Goal: Task Accomplishment & Management: Manage account settings

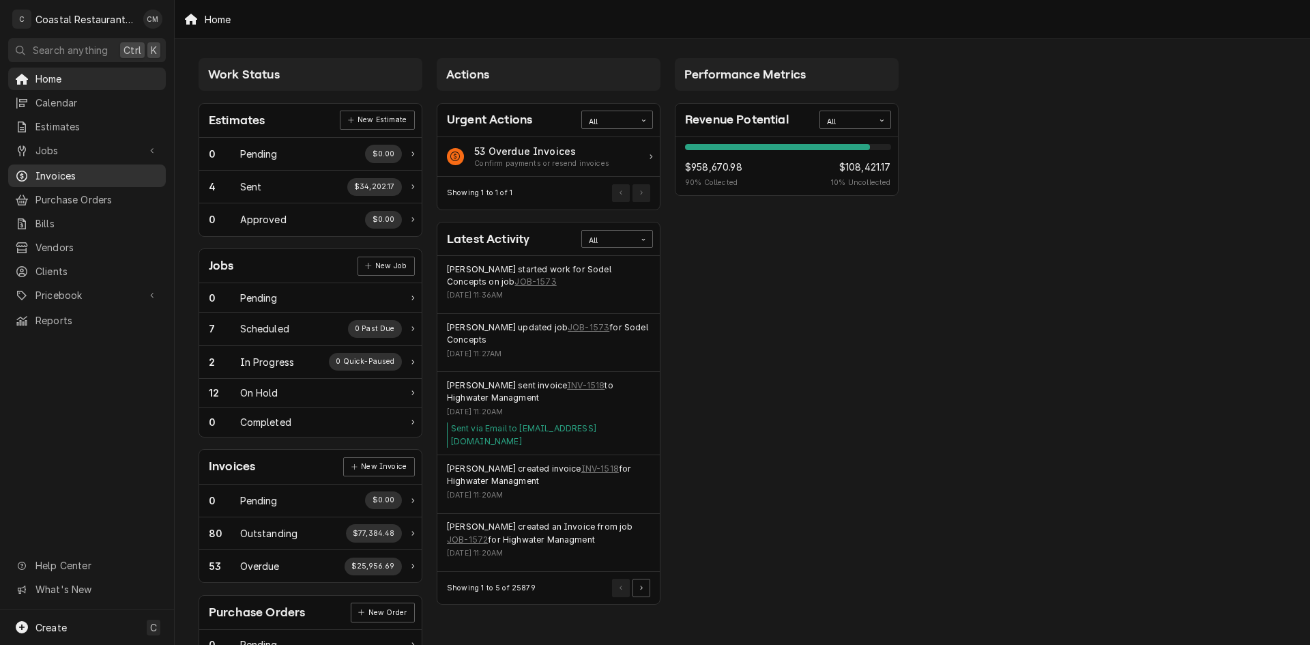
click at [66, 169] on span "Invoices" at bounding box center [97, 176] width 124 height 14
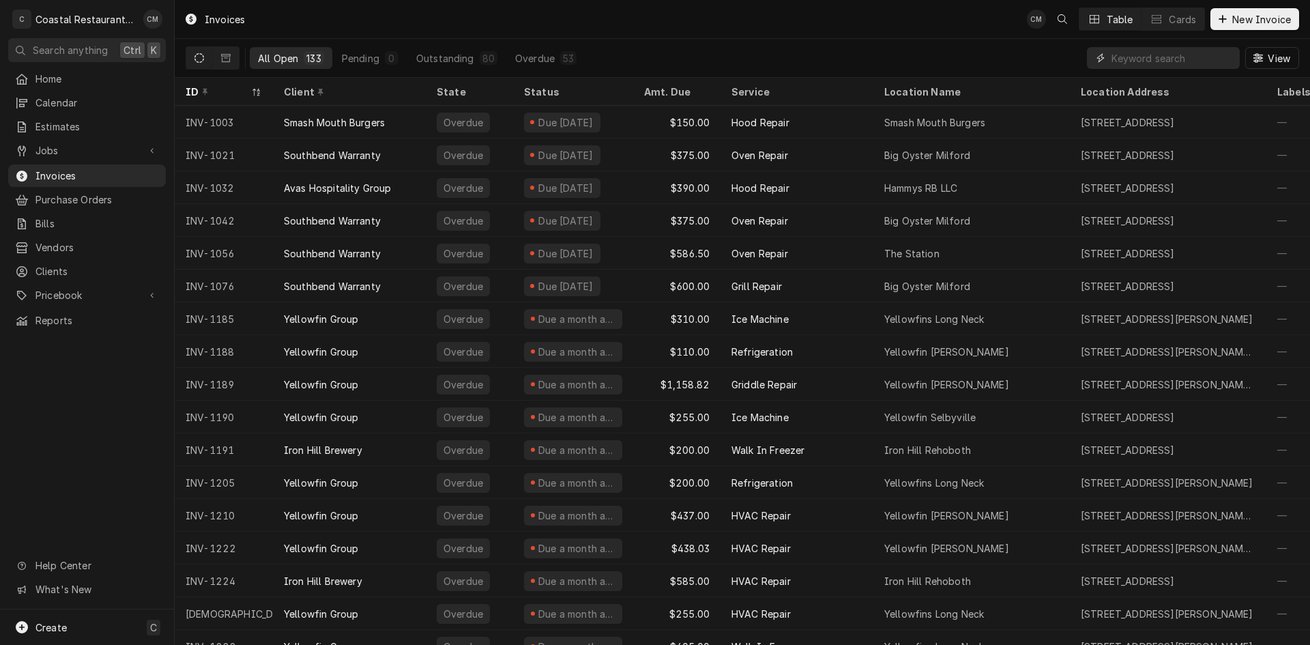
click at [1125, 63] on input "Dynamic Content Wrapper" at bounding box center [1172, 58] width 121 height 22
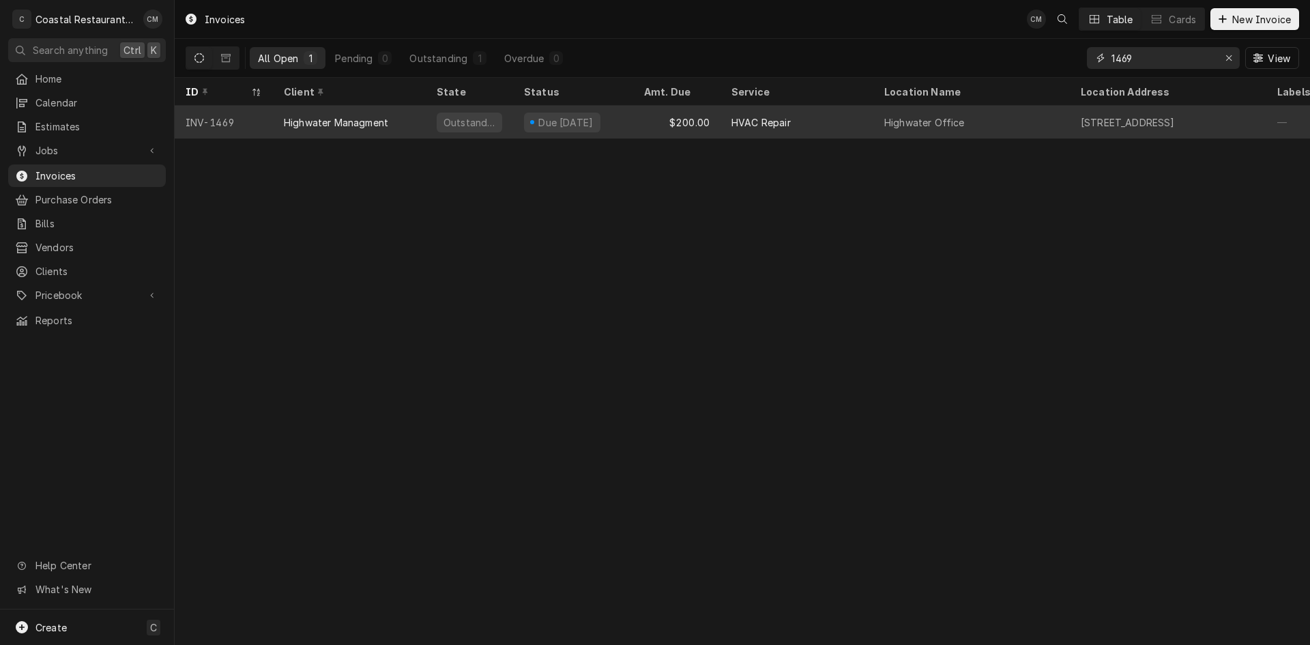
type input "1469"
click at [650, 125] on div "$200.00" at bounding box center [676, 122] width 87 height 33
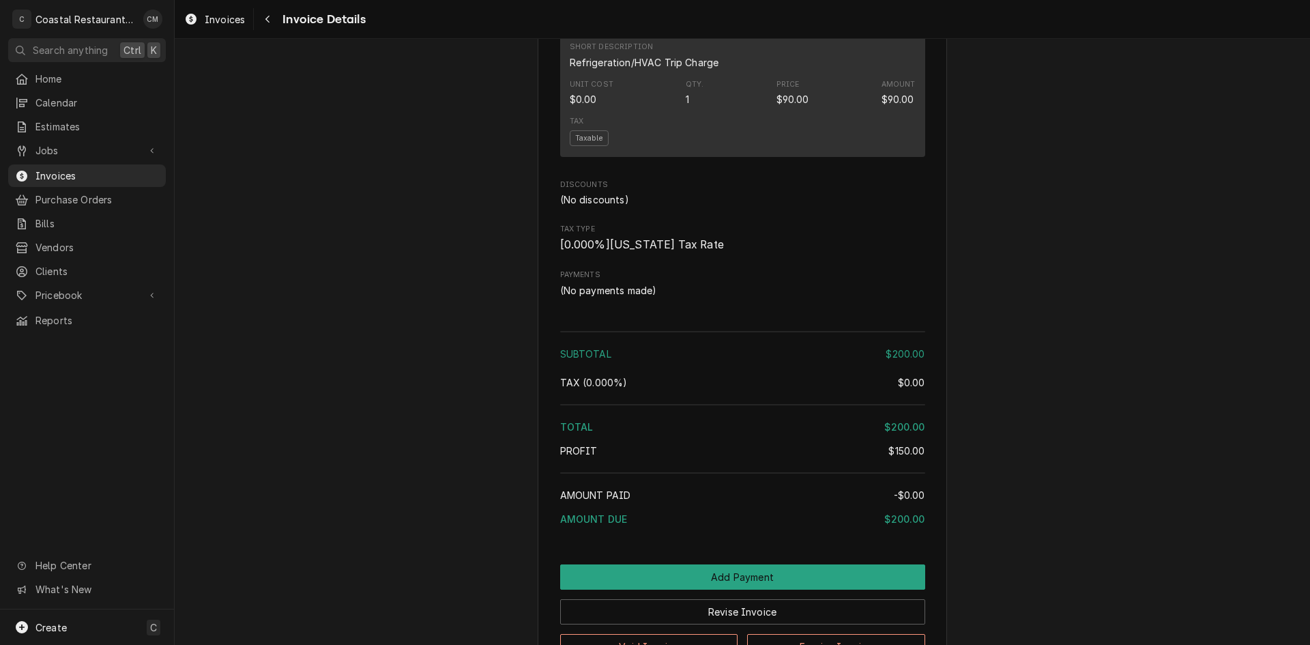
scroll to position [1297, 0]
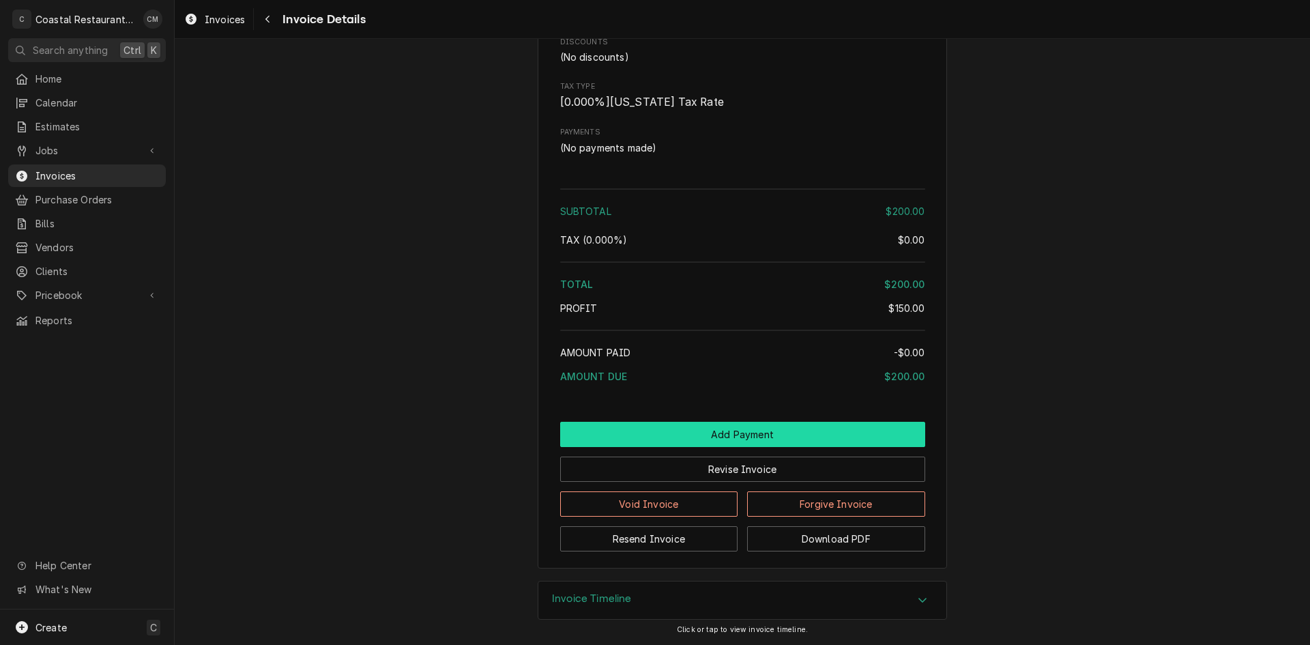
click at [703, 447] on button "Add Payment" at bounding box center [742, 434] width 365 height 25
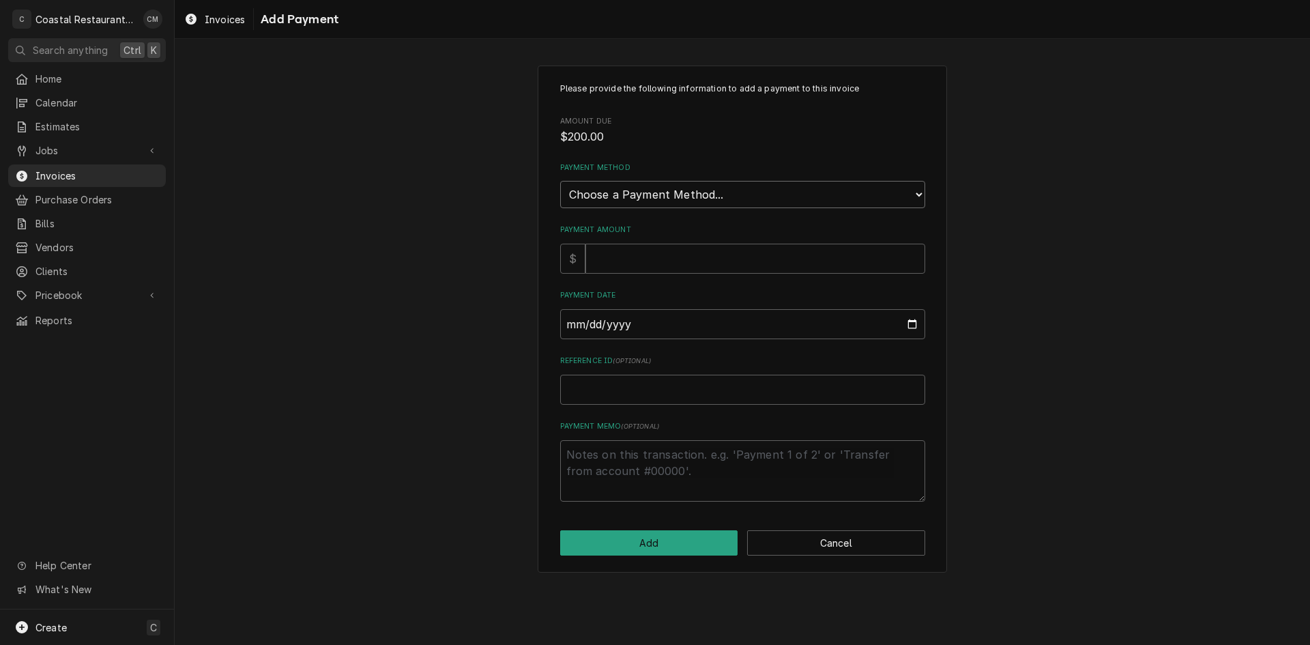
drag, startPoint x: 657, startPoint y: 197, endPoint x: 656, endPoint y: 207, distance: 10.3
click at [657, 197] on select "Choose a Payment Method... Cash Check Credit/Debit Card ACH/eCheck Other" at bounding box center [742, 194] width 365 height 27
select select "2"
click at [560, 181] on select "Choose a Payment Method... Cash Check Credit/Debit Card ACH/eCheck Other" at bounding box center [742, 194] width 365 height 27
click at [632, 265] on input "Payment Amount" at bounding box center [756, 259] width 340 height 30
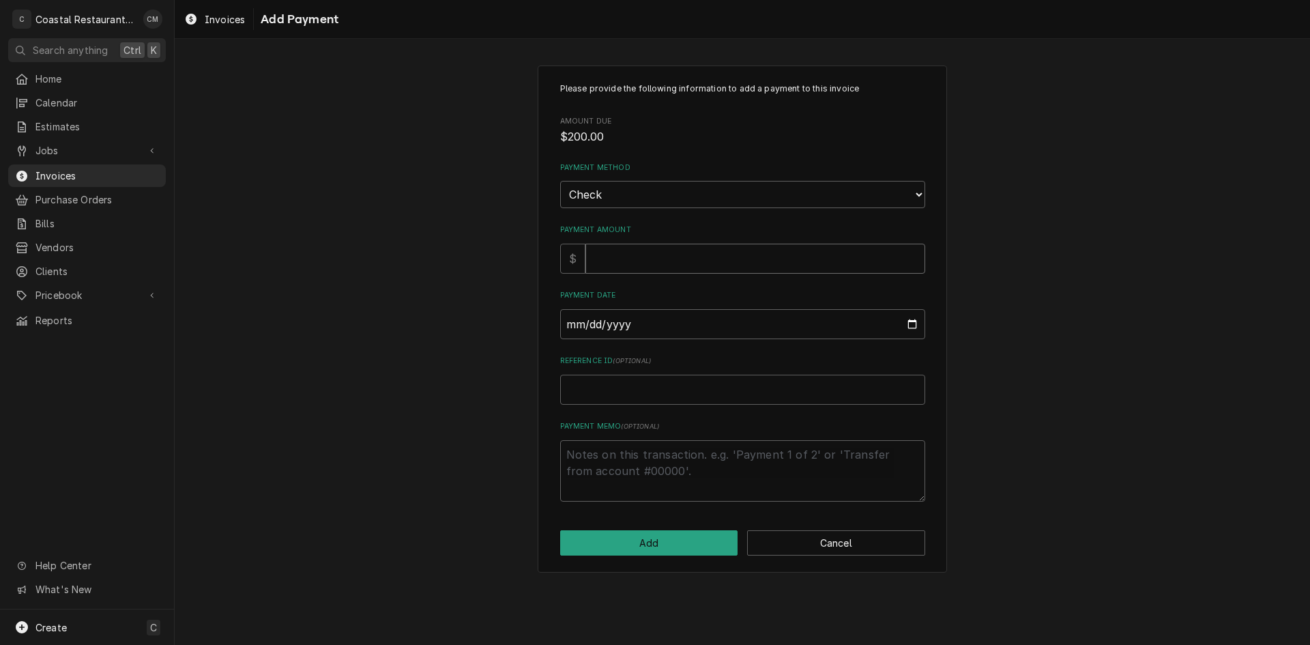
type textarea "x"
type input "2"
type textarea "x"
type input "20"
type textarea "x"
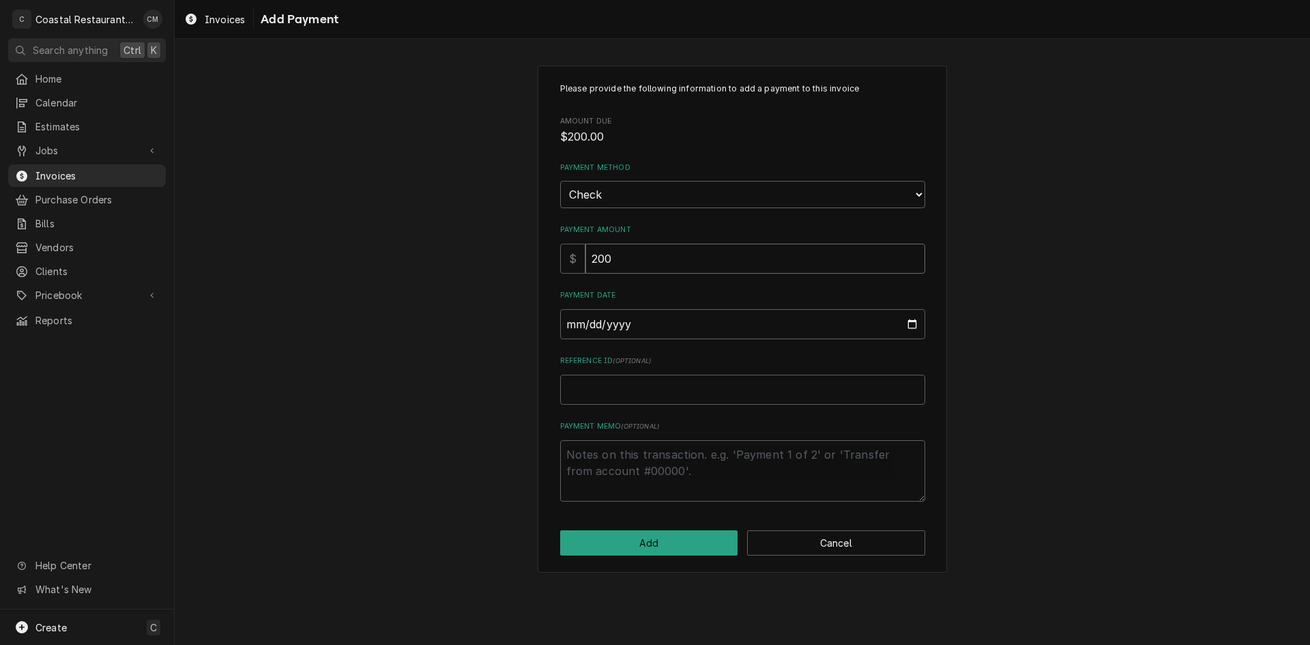
type input "200"
type input "0002-08-22"
type textarea "x"
type input "0020-08-22"
type textarea "x"
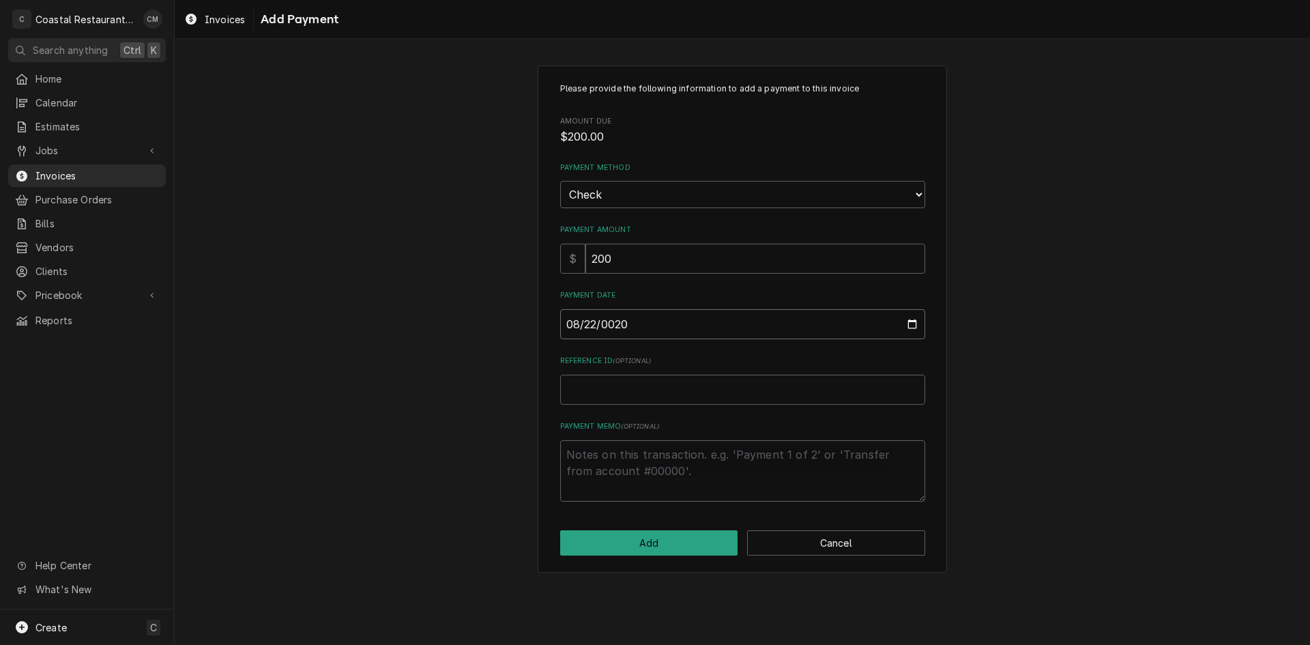
type input "0202-08-22"
type textarea "x"
type input "2025-08-22"
type textarea "x"
type input "3"
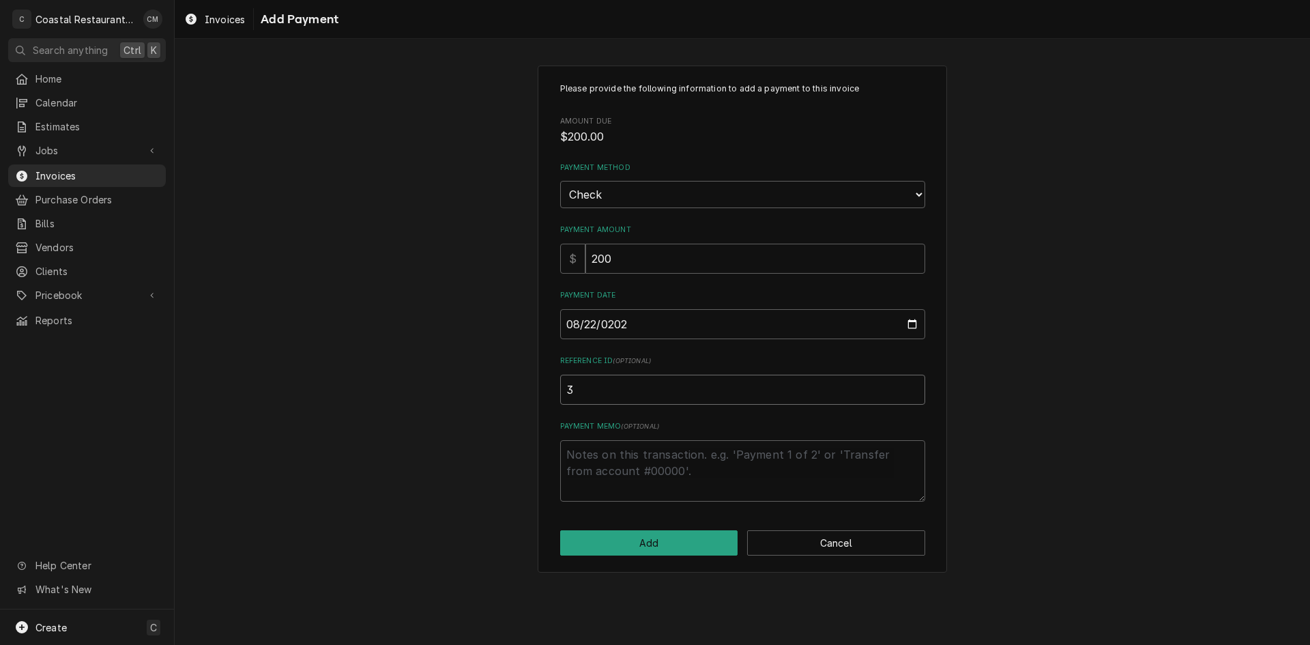
type textarea "x"
type input "33"
type textarea "x"
type input "337"
type textarea "x"
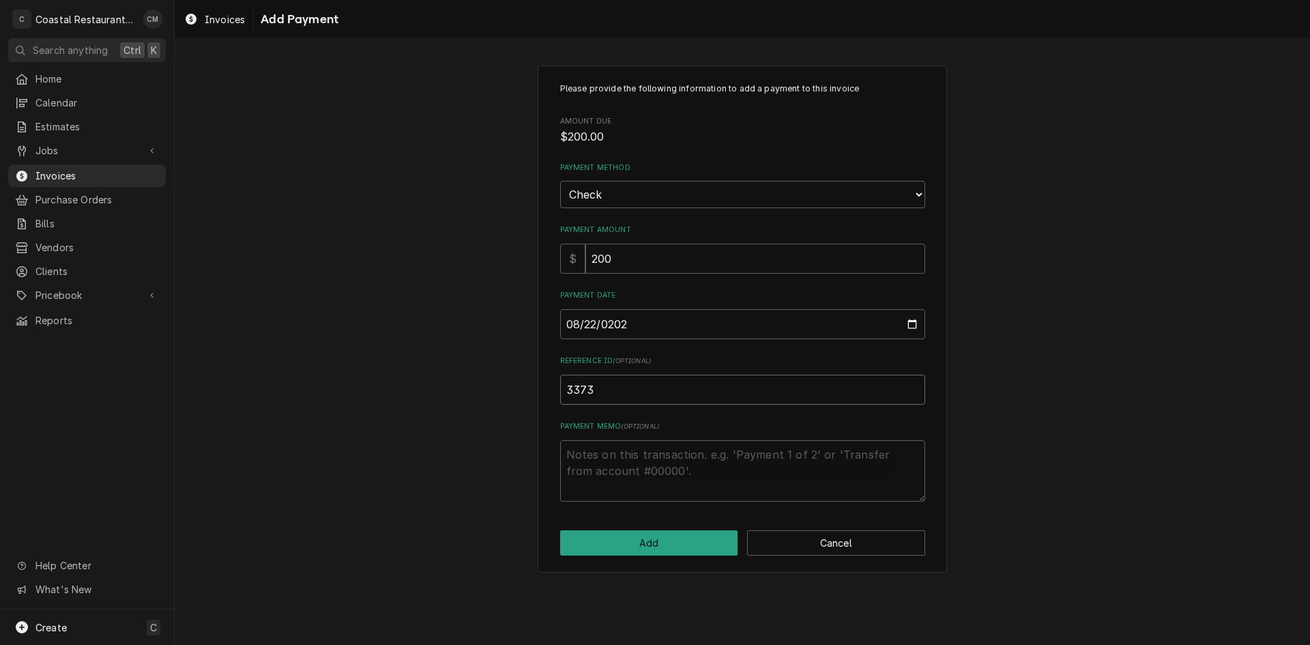
type input "3373"
click button "Add" at bounding box center [649, 542] width 178 height 25
type textarea "x"
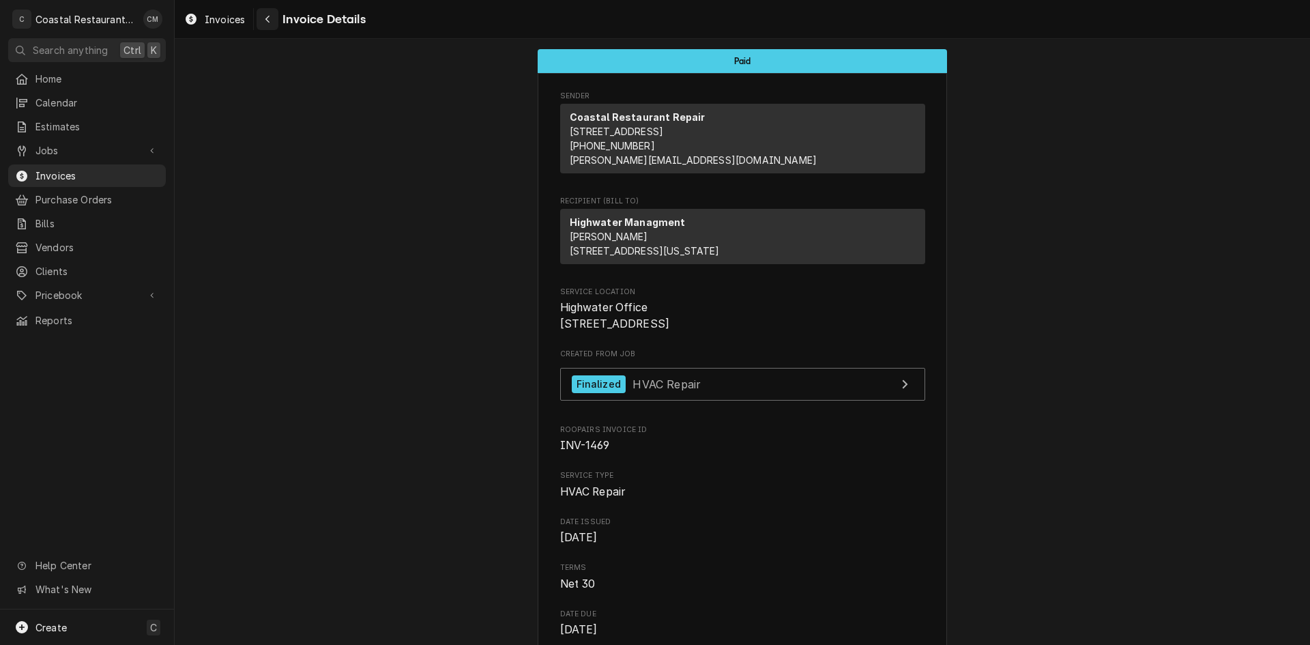
click at [257, 16] on button "Navigate back" at bounding box center [268, 19] width 22 height 22
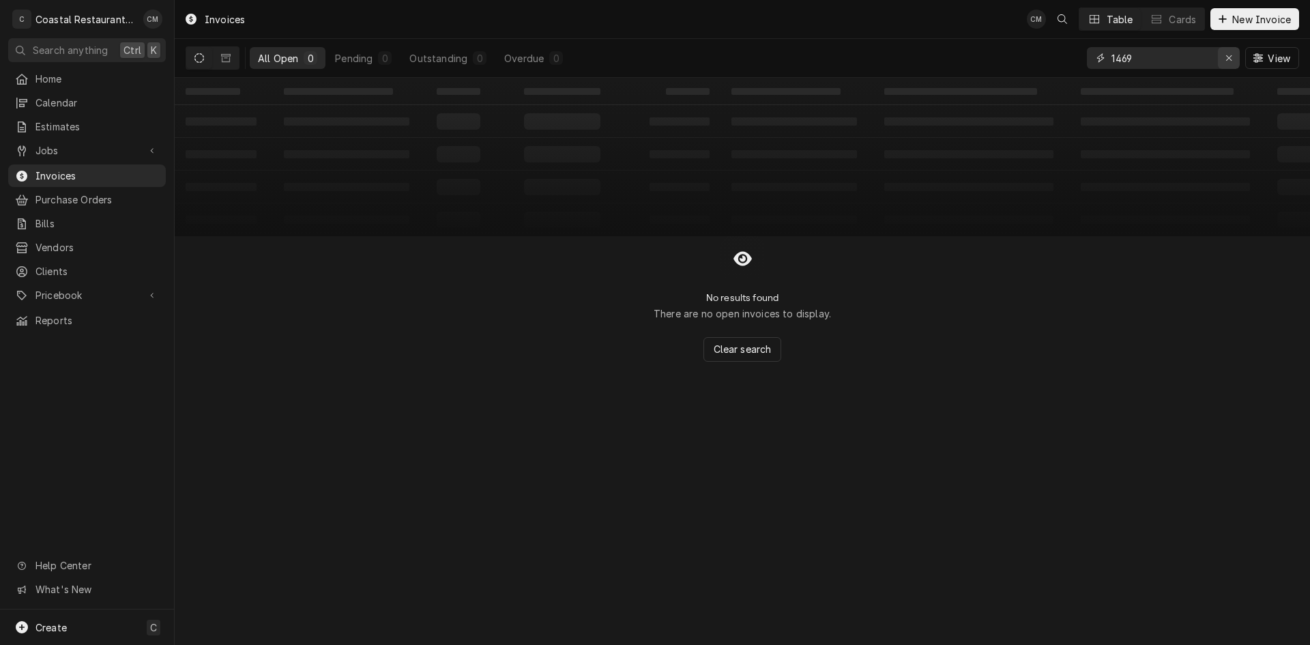
click at [1232, 57] on icon "Erase input" at bounding box center [1230, 58] width 8 height 10
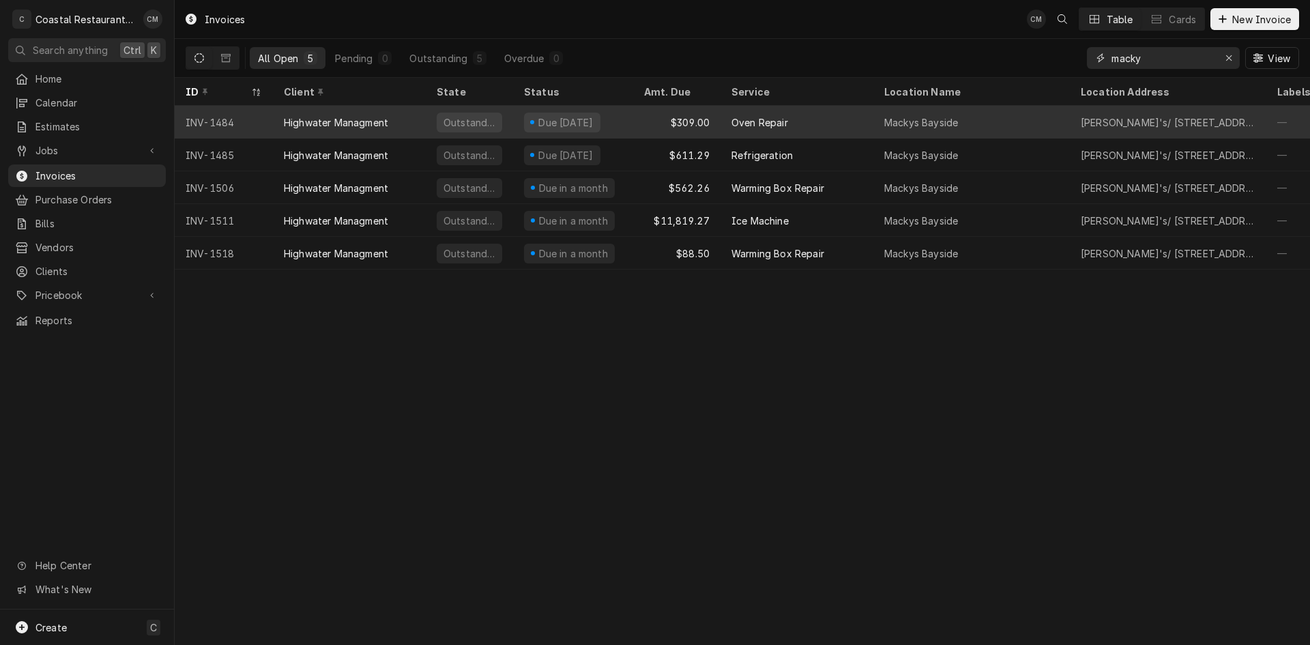
type input "macky"
click at [271, 122] on div "INV-1484" at bounding box center [224, 122] width 98 height 33
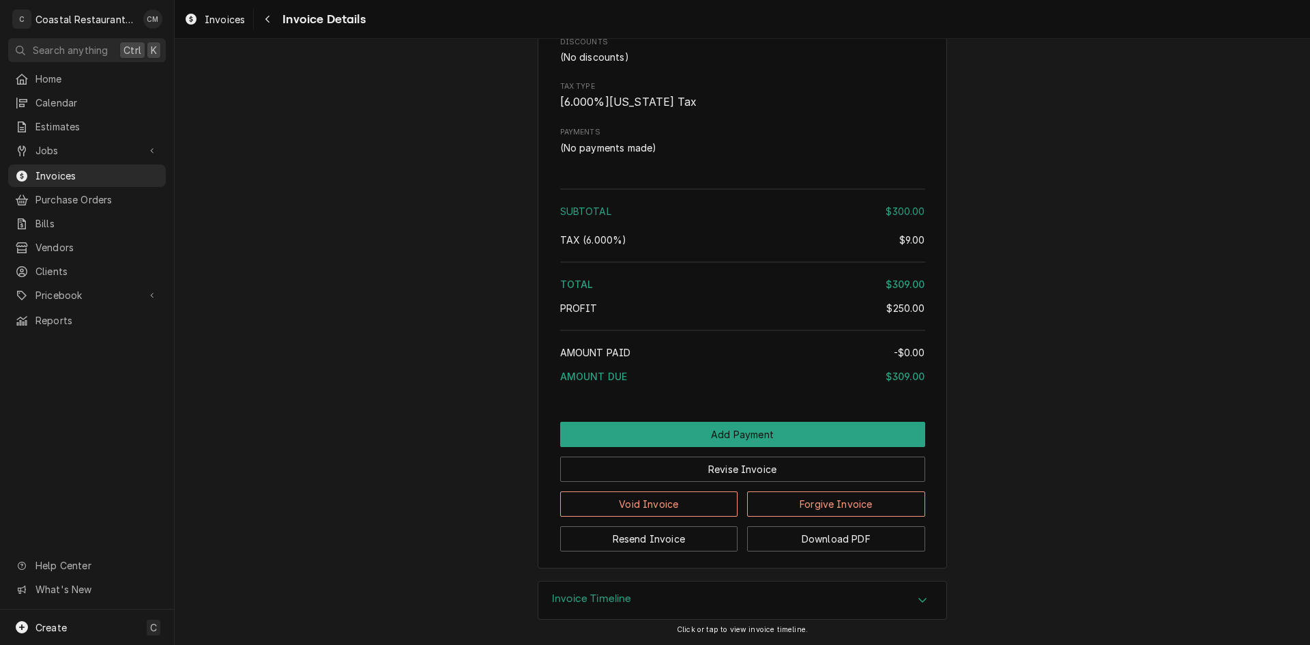
scroll to position [1254, 0]
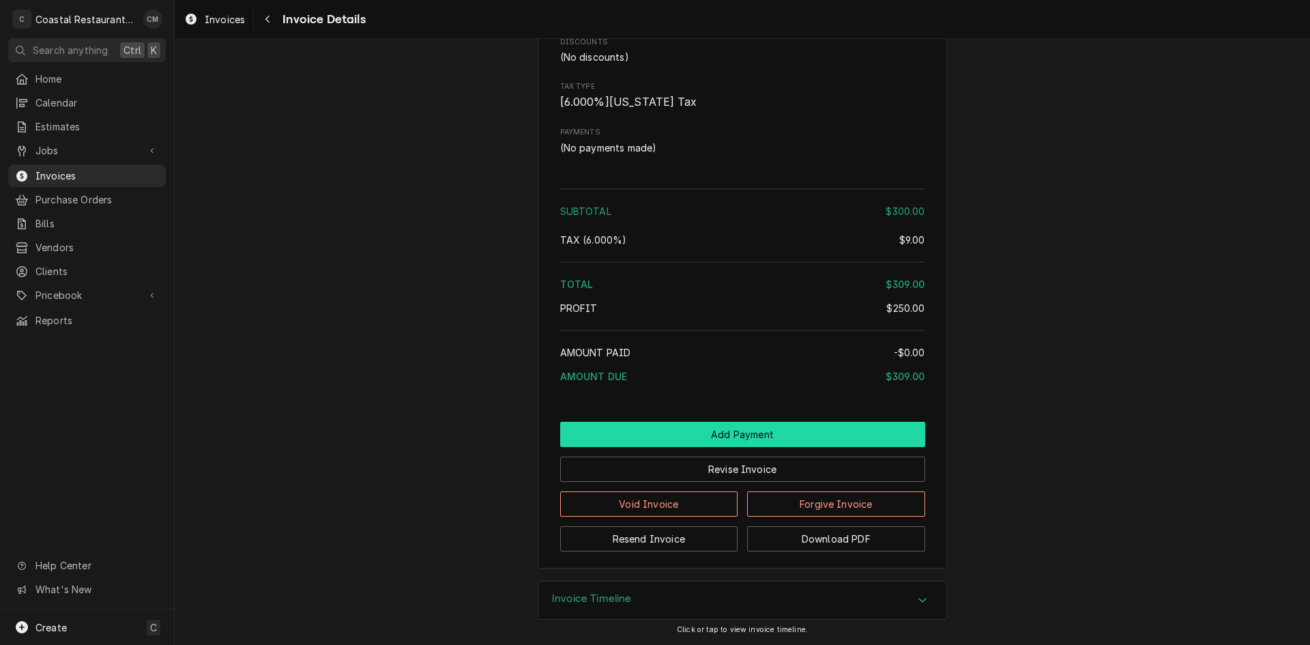
click at [712, 433] on button "Add Payment" at bounding box center [742, 434] width 365 height 25
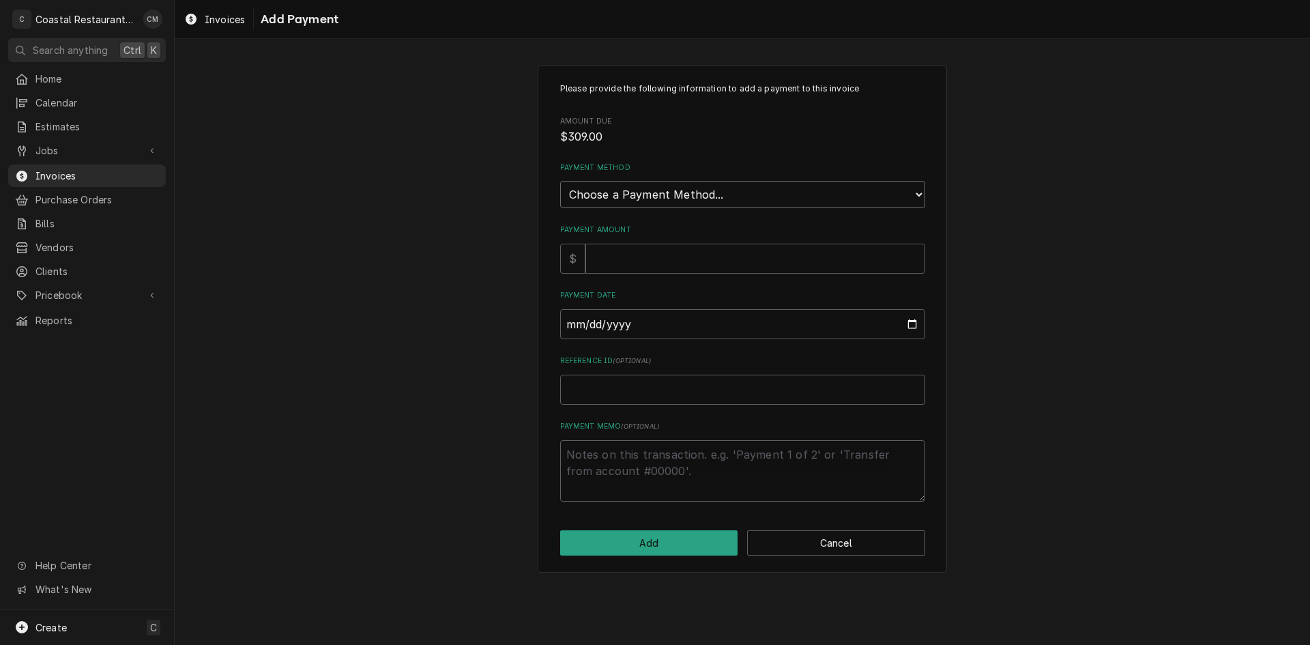
click at [701, 201] on select "Choose a Payment Method... Cash Check Credit/Debit Card ACH/eCheck Other" at bounding box center [742, 194] width 365 height 27
select select "2"
click at [560, 181] on select "Choose a Payment Method... Cash Check Credit/Debit Card ACH/eCheck Other" at bounding box center [742, 194] width 365 height 27
click at [650, 257] on input "Payment Amount" at bounding box center [756, 259] width 340 height 30
type textarea "x"
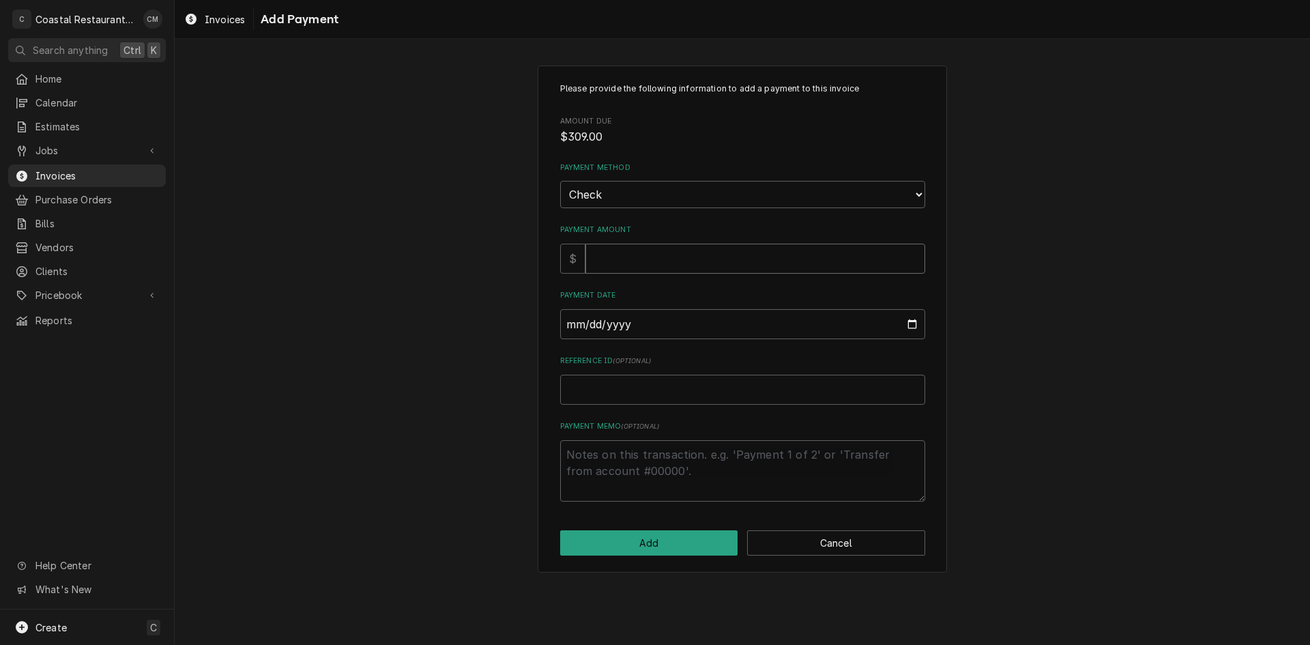
type input "3"
type textarea "x"
type input "30"
type textarea "x"
type input "309"
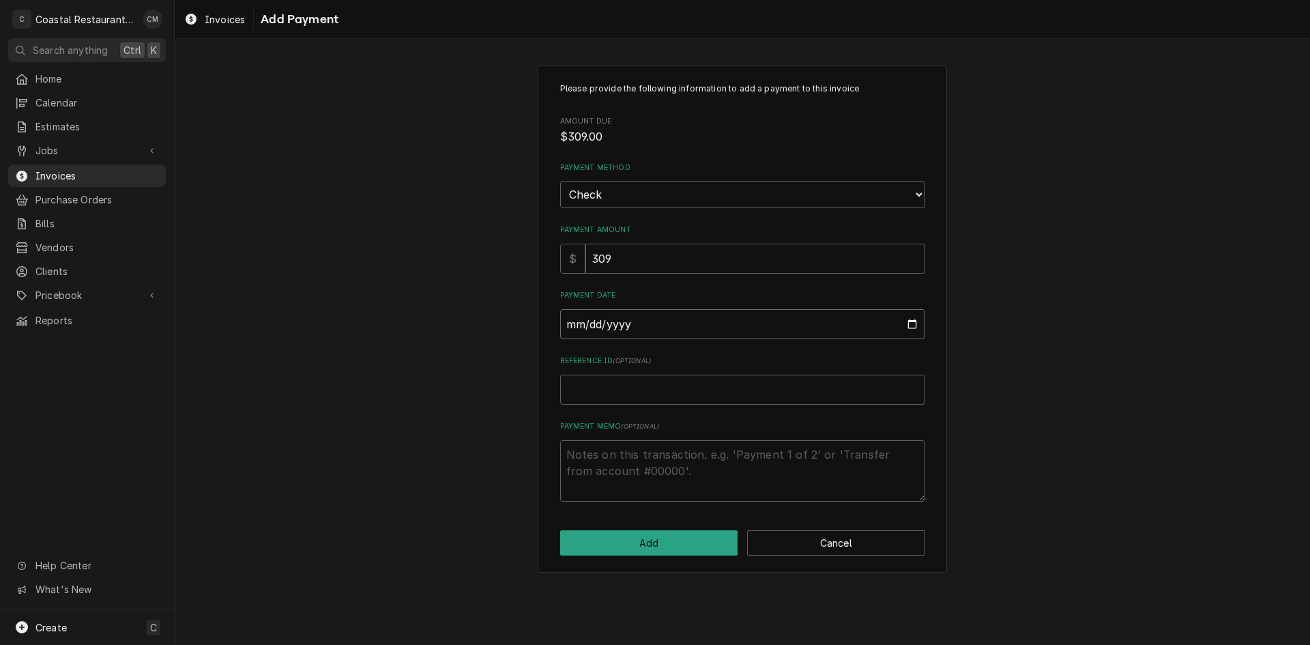
type input "0002-08-22"
type textarea "x"
type input "0020-08-22"
type textarea "x"
type input "0202-08-22"
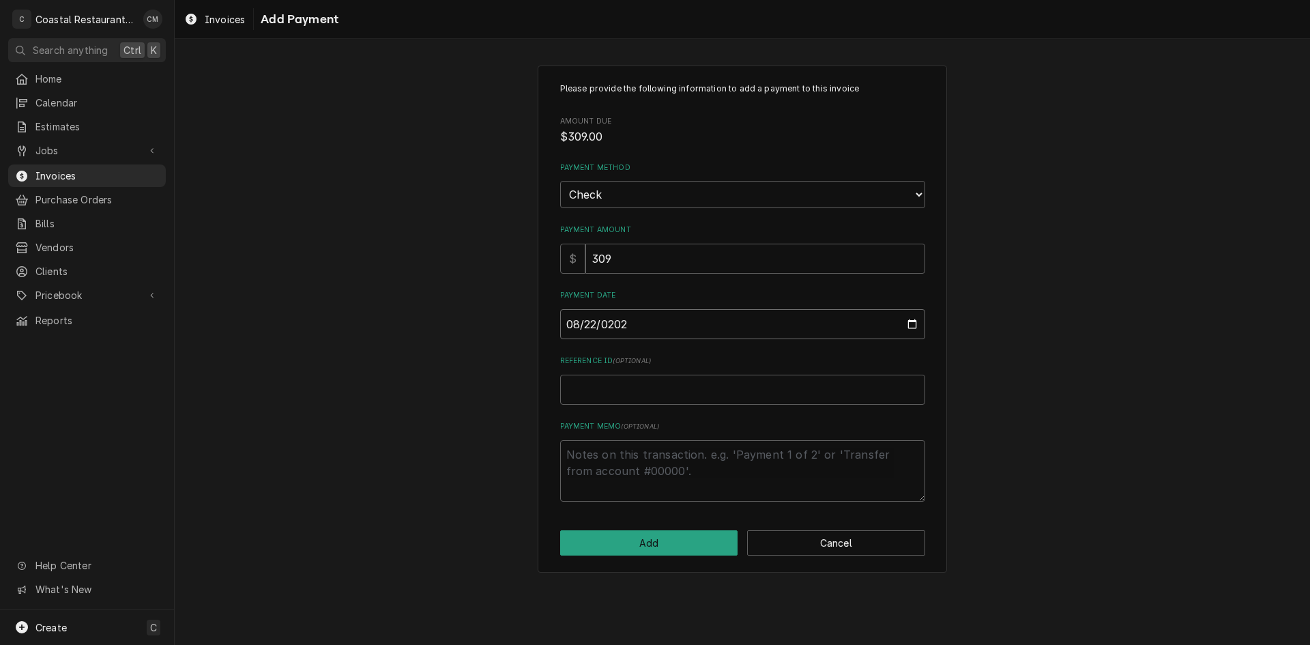
type textarea "x"
type input "2025-08-22"
type textarea "x"
type input "1"
type textarea "x"
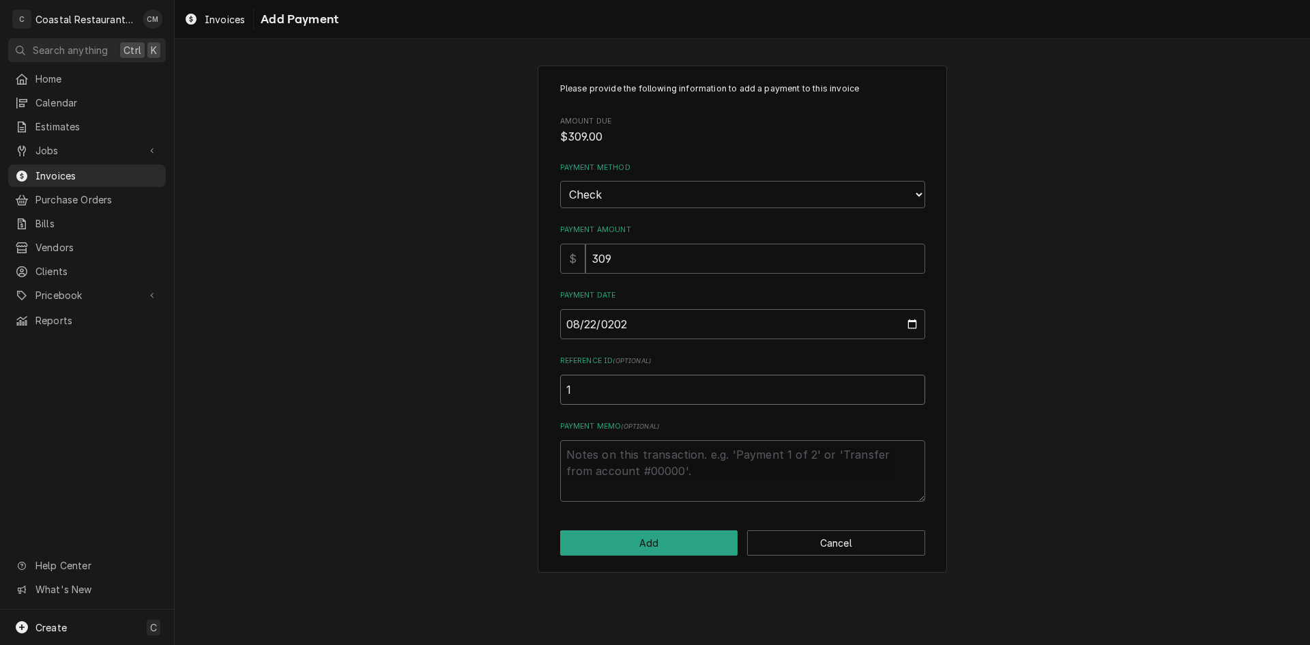
type input "14"
type textarea "x"
type input "141"
type textarea "x"
type input "1418"
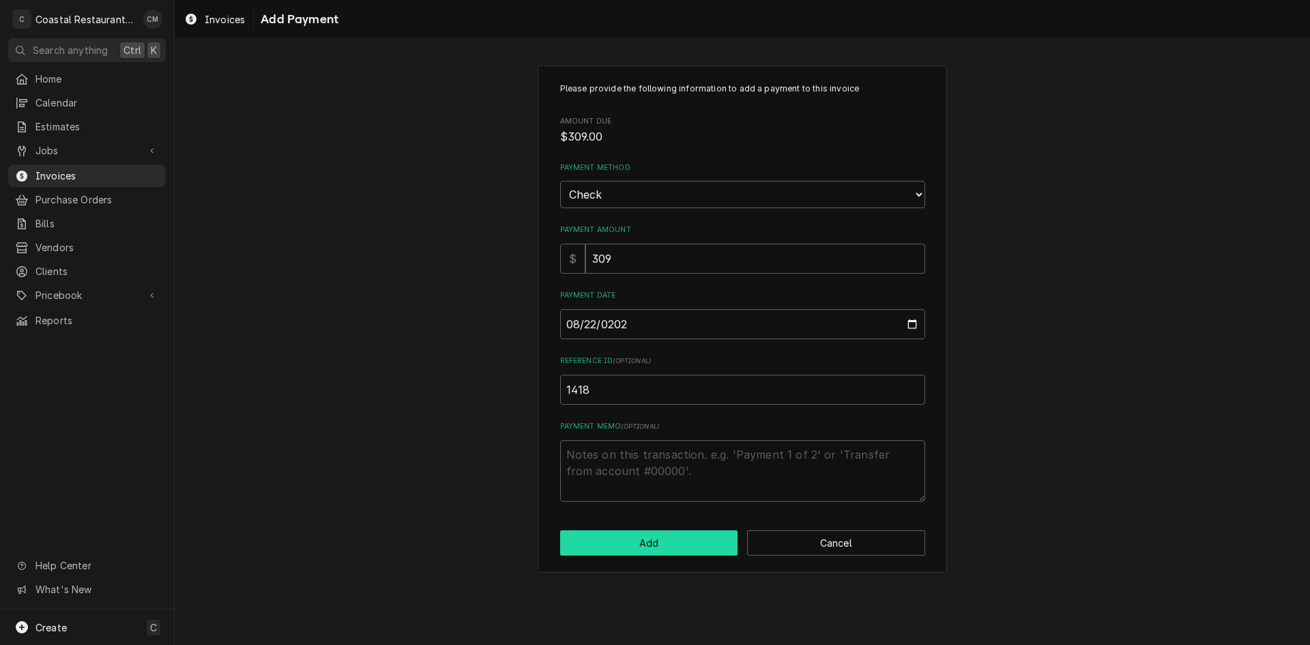
click button "Add" at bounding box center [649, 542] width 178 height 25
type textarea "x"
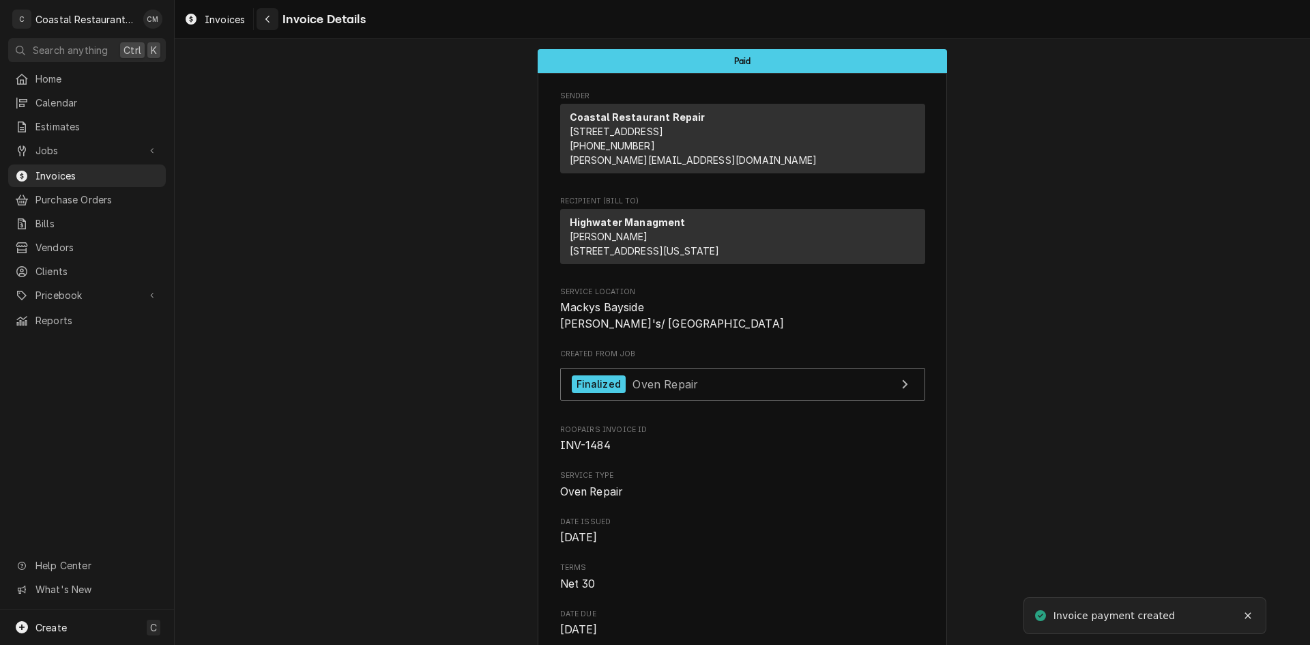
click at [263, 20] on div "Navigate back" at bounding box center [268, 19] width 14 height 14
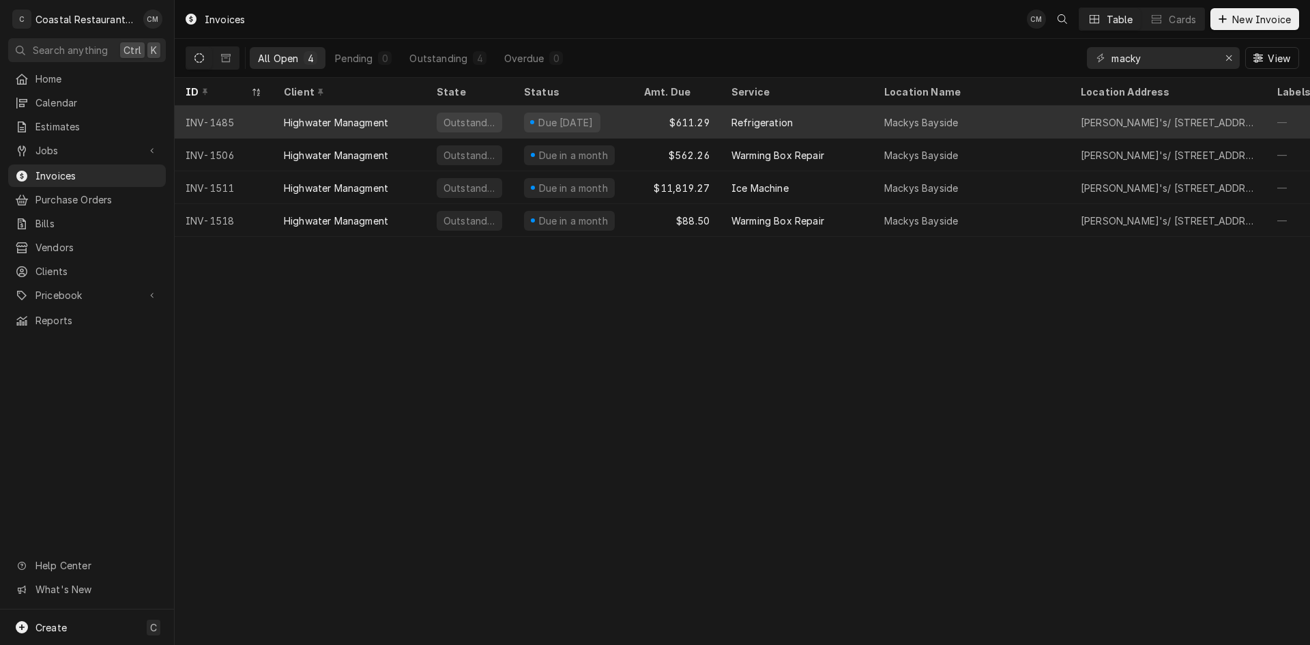
click at [614, 119] on div "Due [DATE]" at bounding box center [573, 122] width 120 height 33
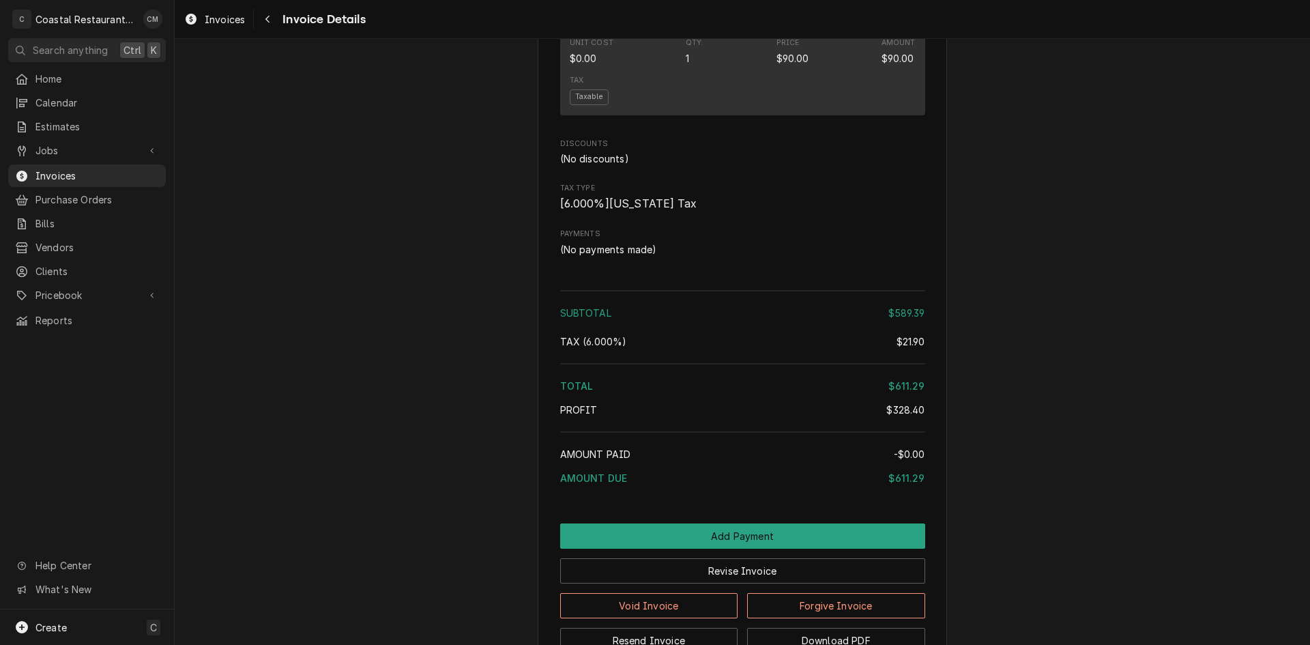
scroll to position [1501, 0]
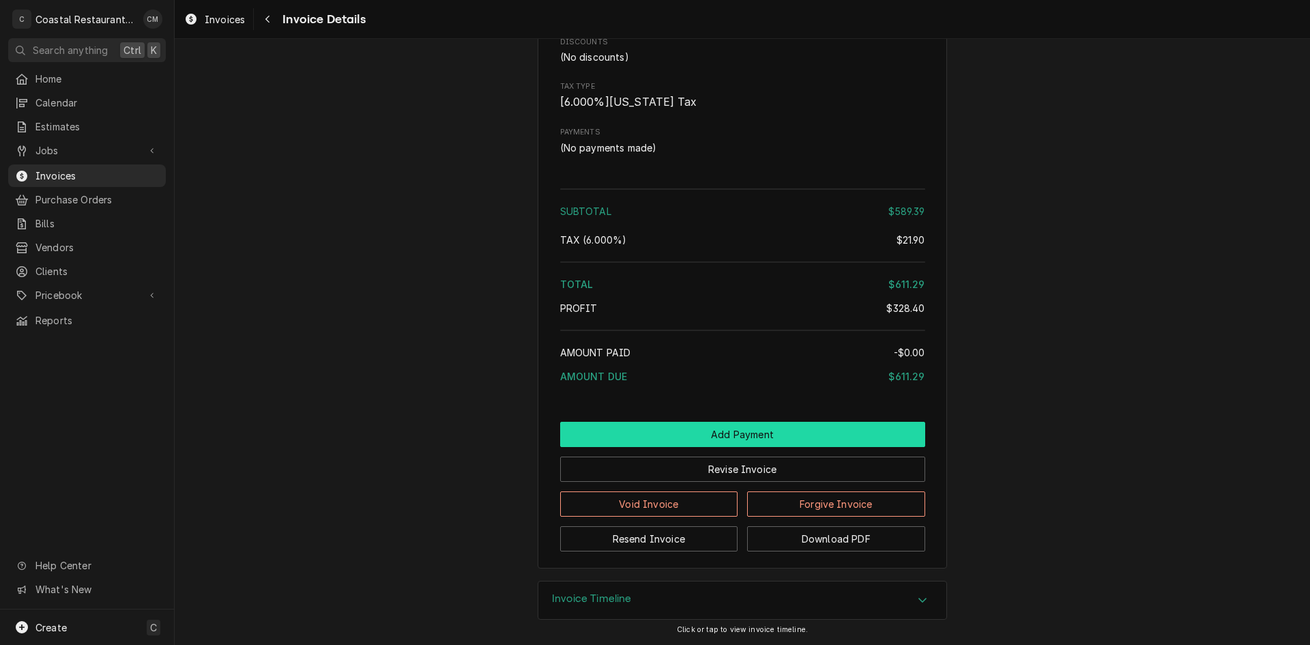
click at [715, 447] on button "Add Payment" at bounding box center [742, 434] width 365 height 25
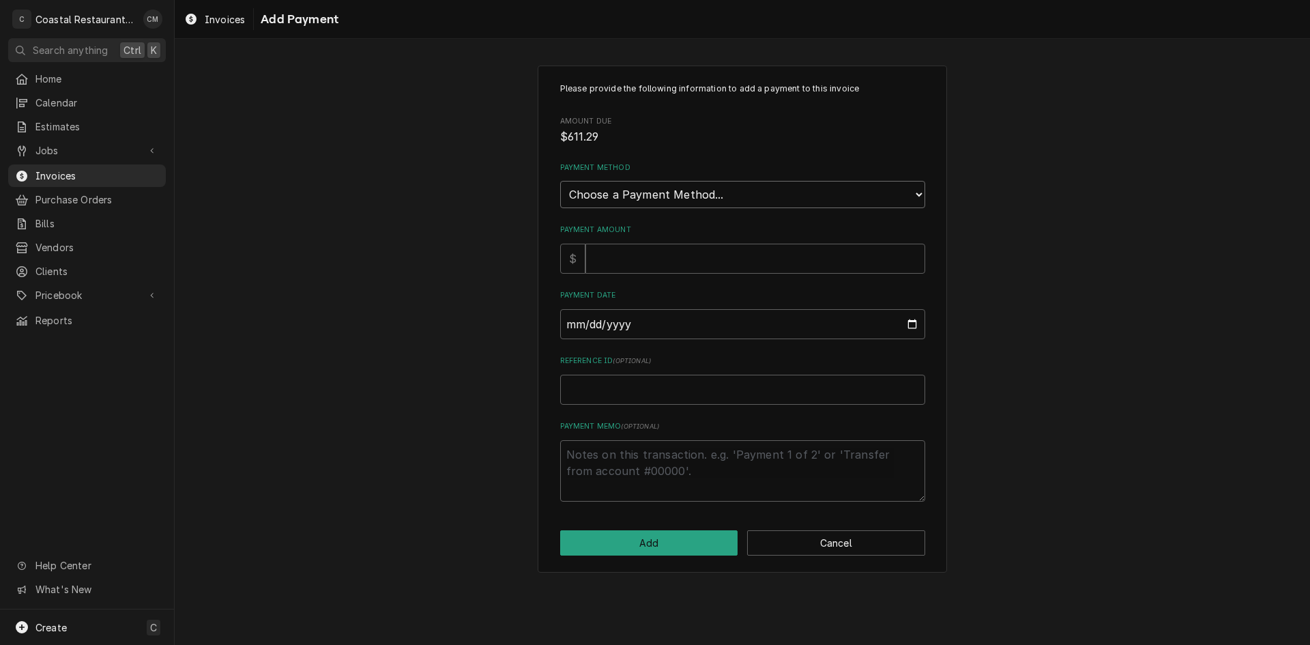
click at [684, 195] on select "Choose a Payment Method... Cash Check Credit/Debit Card ACH/eCheck Other" at bounding box center [742, 194] width 365 height 27
select select "2"
click at [560, 181] on select "Choose a Payment Method... Cash Check Credit/Debit Card ACH/eCheck Other" at bounding box center [742, 194] width 365 height 27
click at [642, 261] on input "Payment Amount" at bounding box center [756, 259] width 340 height 30
type textarea "x"
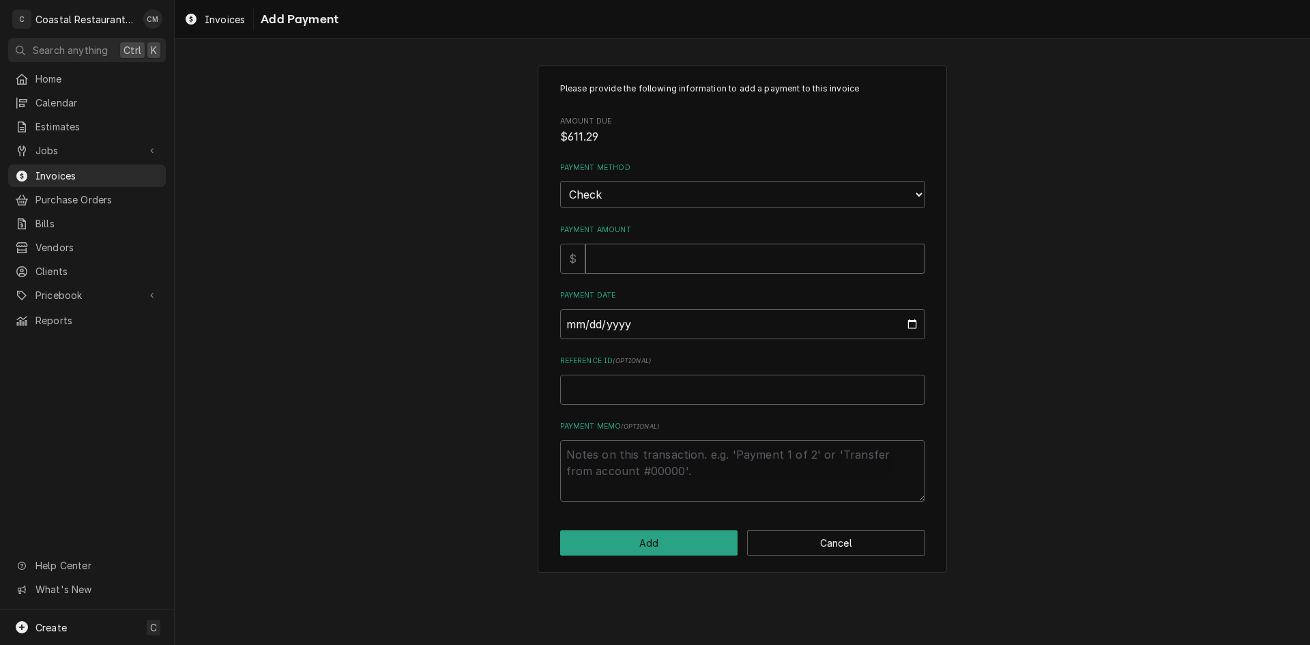
type input "6"
type textarea "x"
type input "61"
type textarea "x"
type input "611"
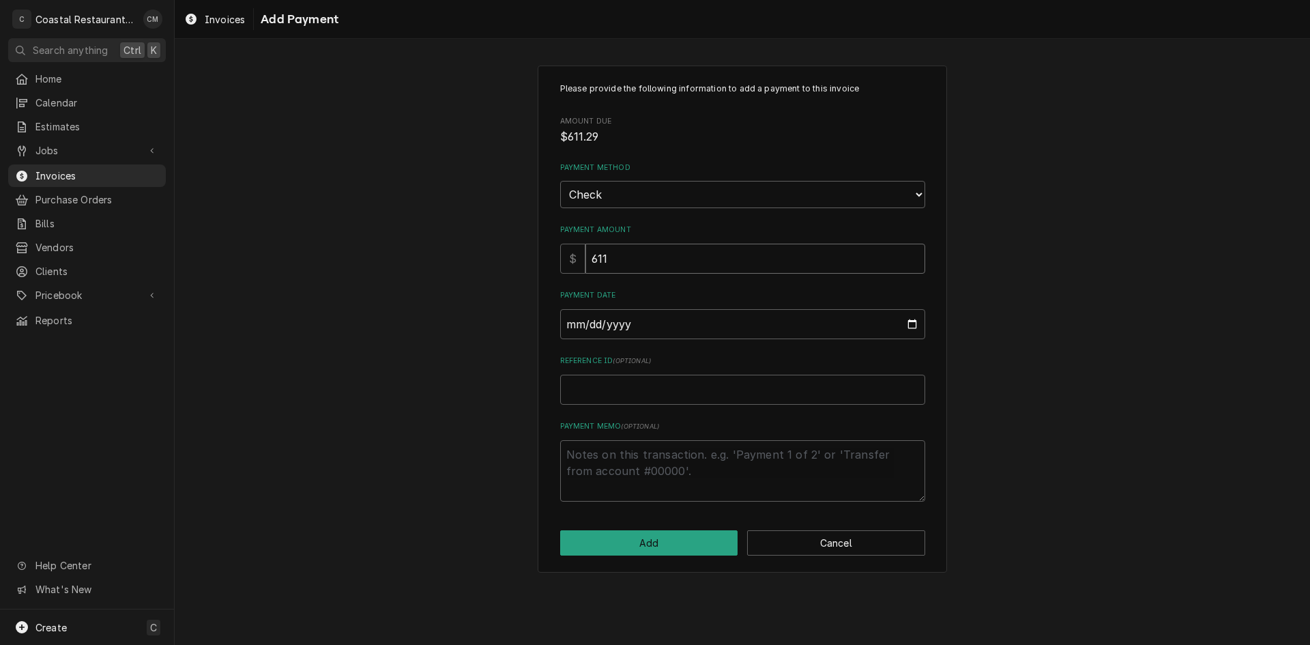
type textarea "x"
type input "611.2"
type textarea "x"
type input "611.29"
type input "0002-08-22"
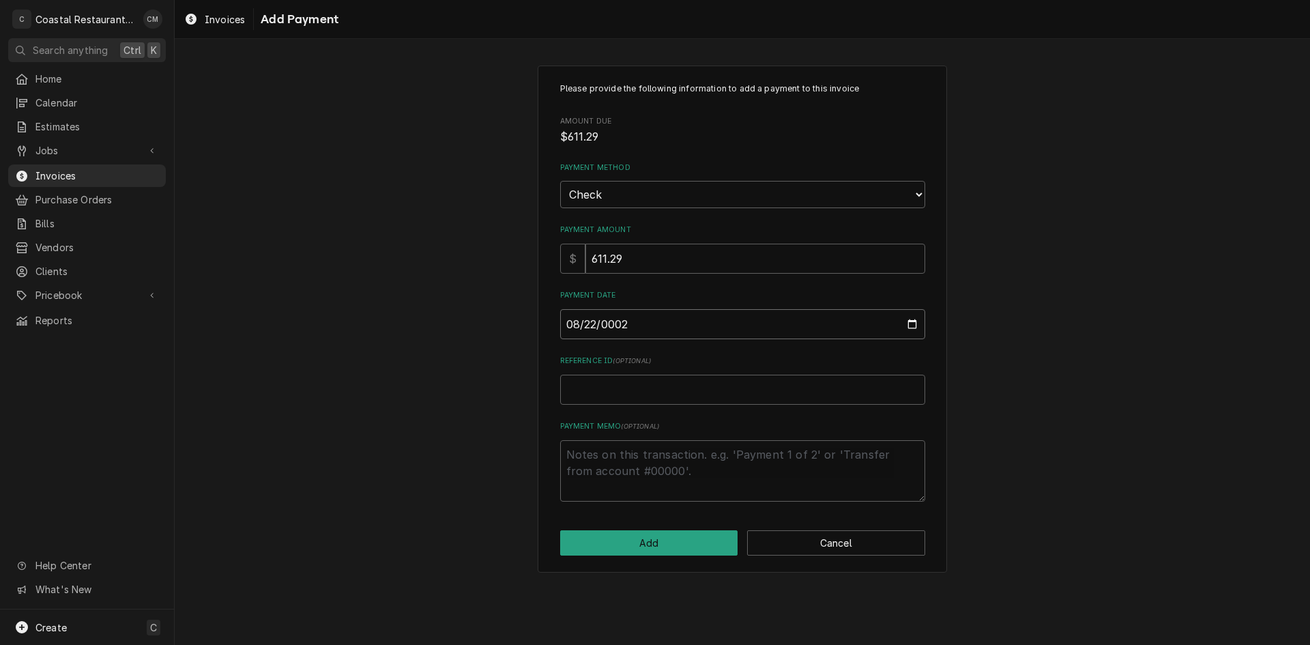
type textarea "x"
type input "0020-08-22"
type textarea "x"
type input "0202-08-22"
type textarea "x"
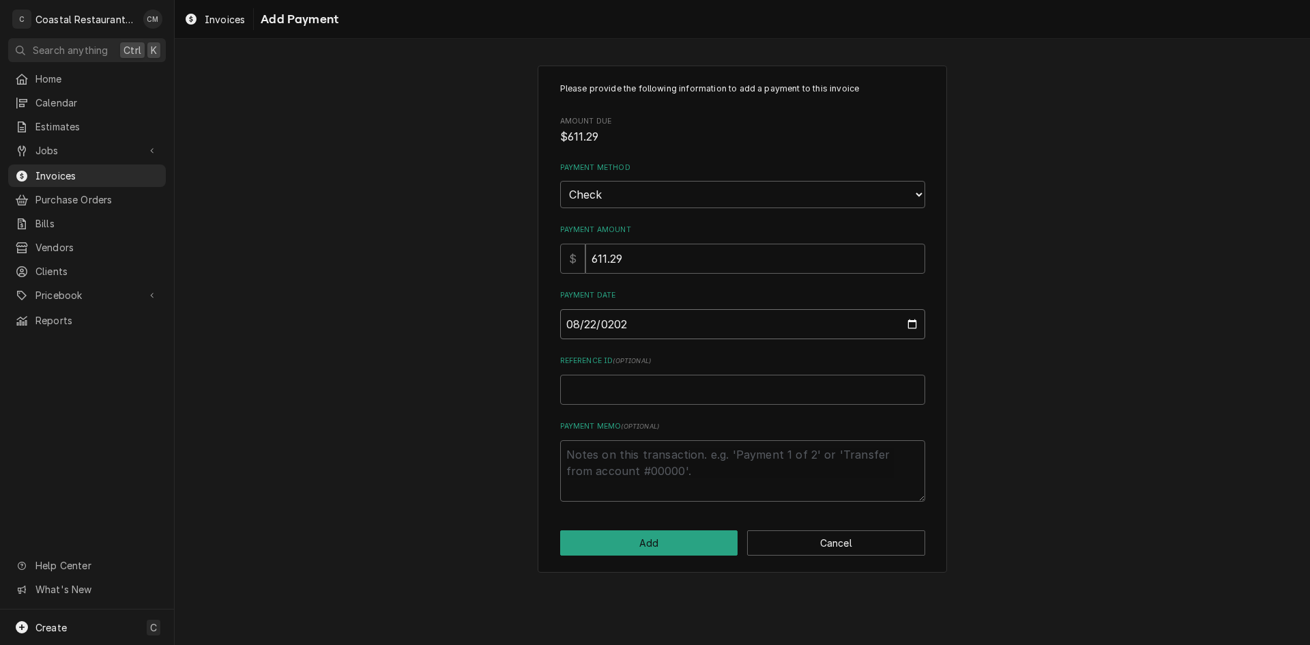
type input "2025-08-22"
type textarea "x"
type input "1"
type textarea "x"
type input "14"
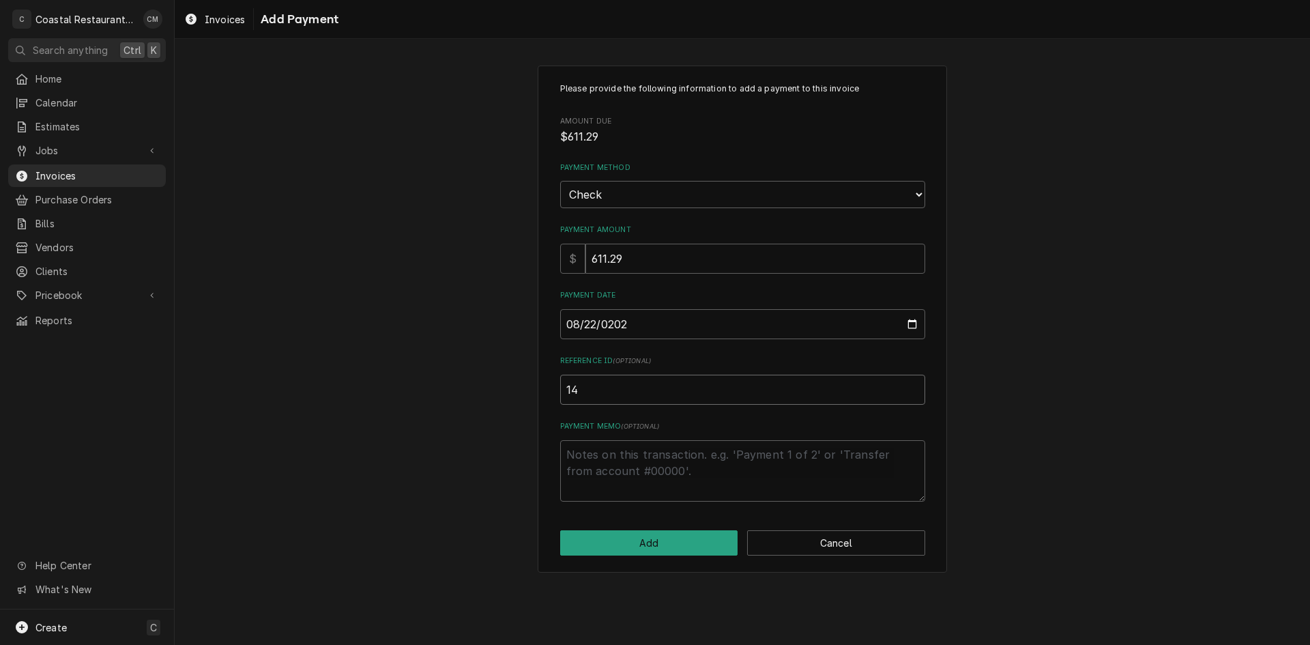
type textarea "x"
type input "141"
type textarea "x"
type input "1418"
click button "Add" at bounding box center [649, 542] width 178 height 25
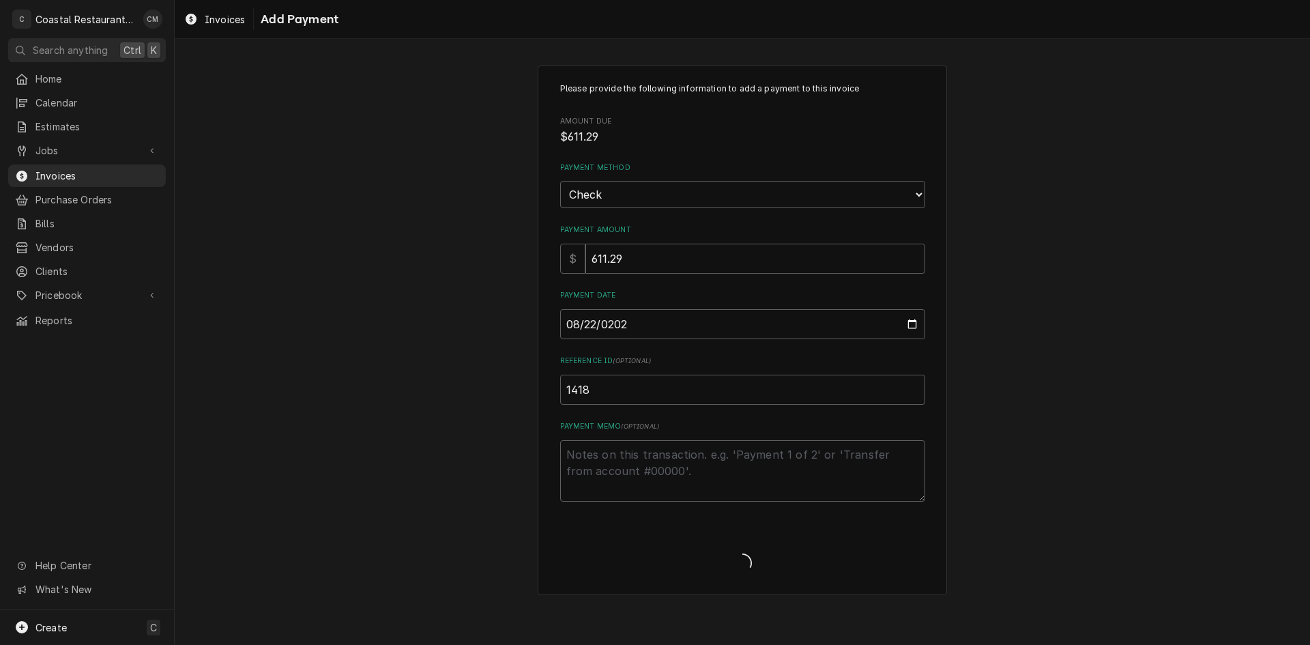
type textarea "x"
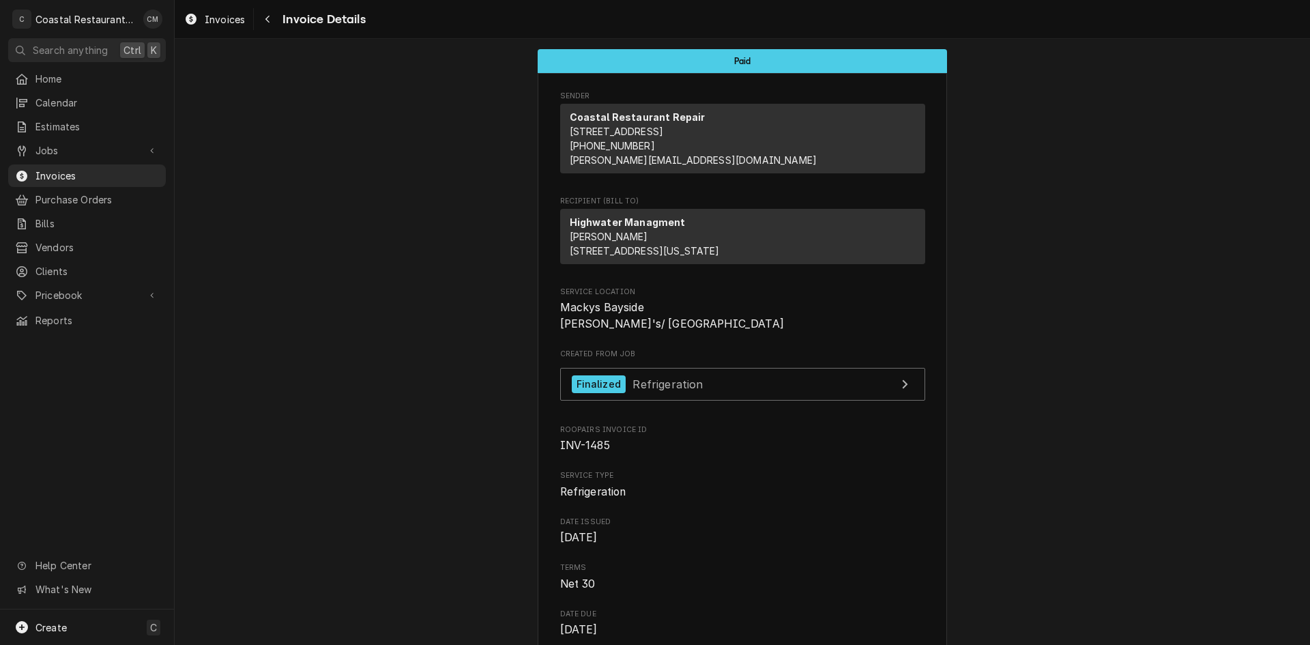
click at [268, 20] on icon "Navigate back" at bounding box center [268, 19] width 6 height 10
